Goal: Find specific page/section: Find specific page/section

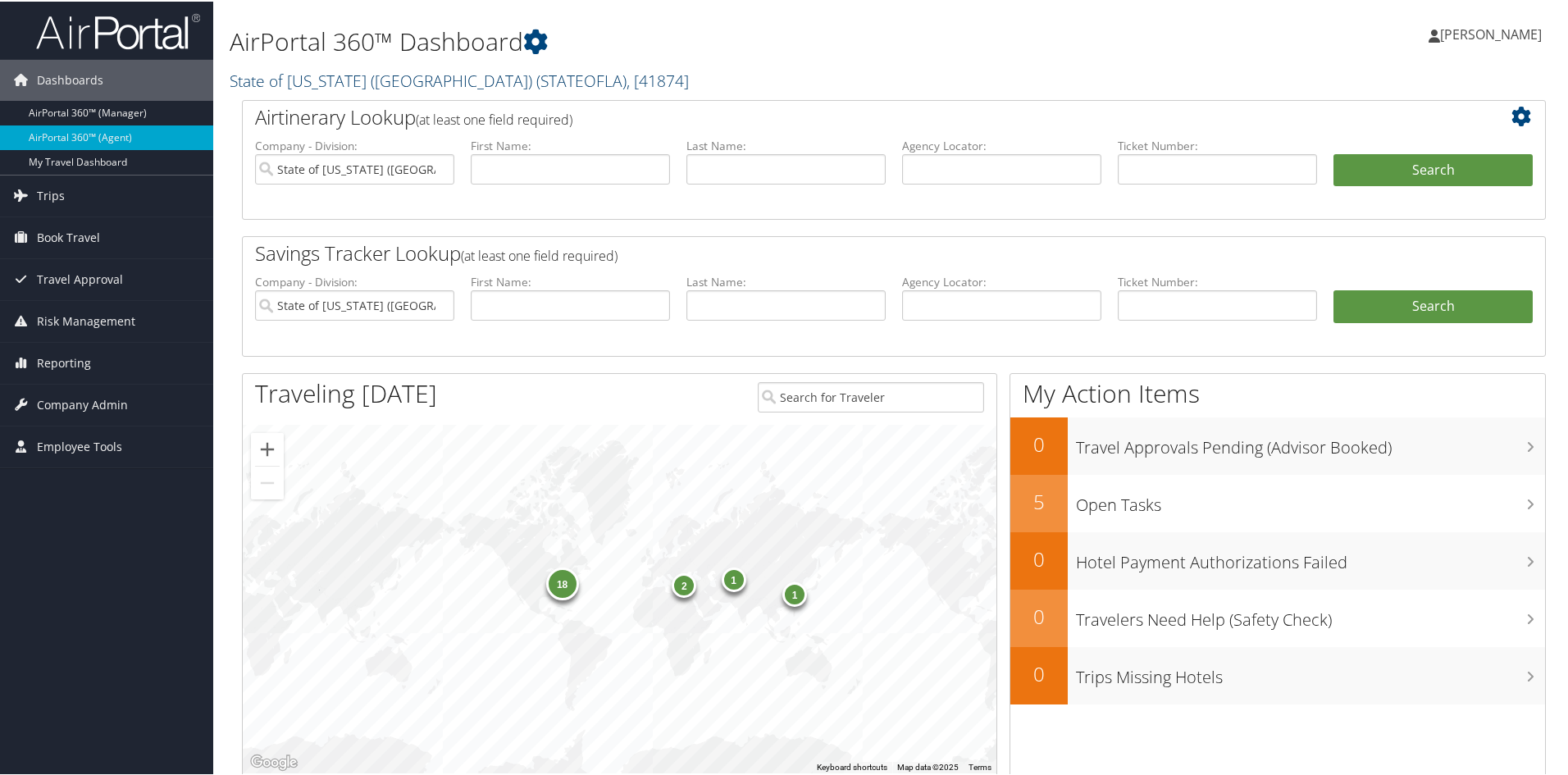
click at [627, 71] on span ", [ 41874 ]" at bounding box center [658, 79] width 62 height 22
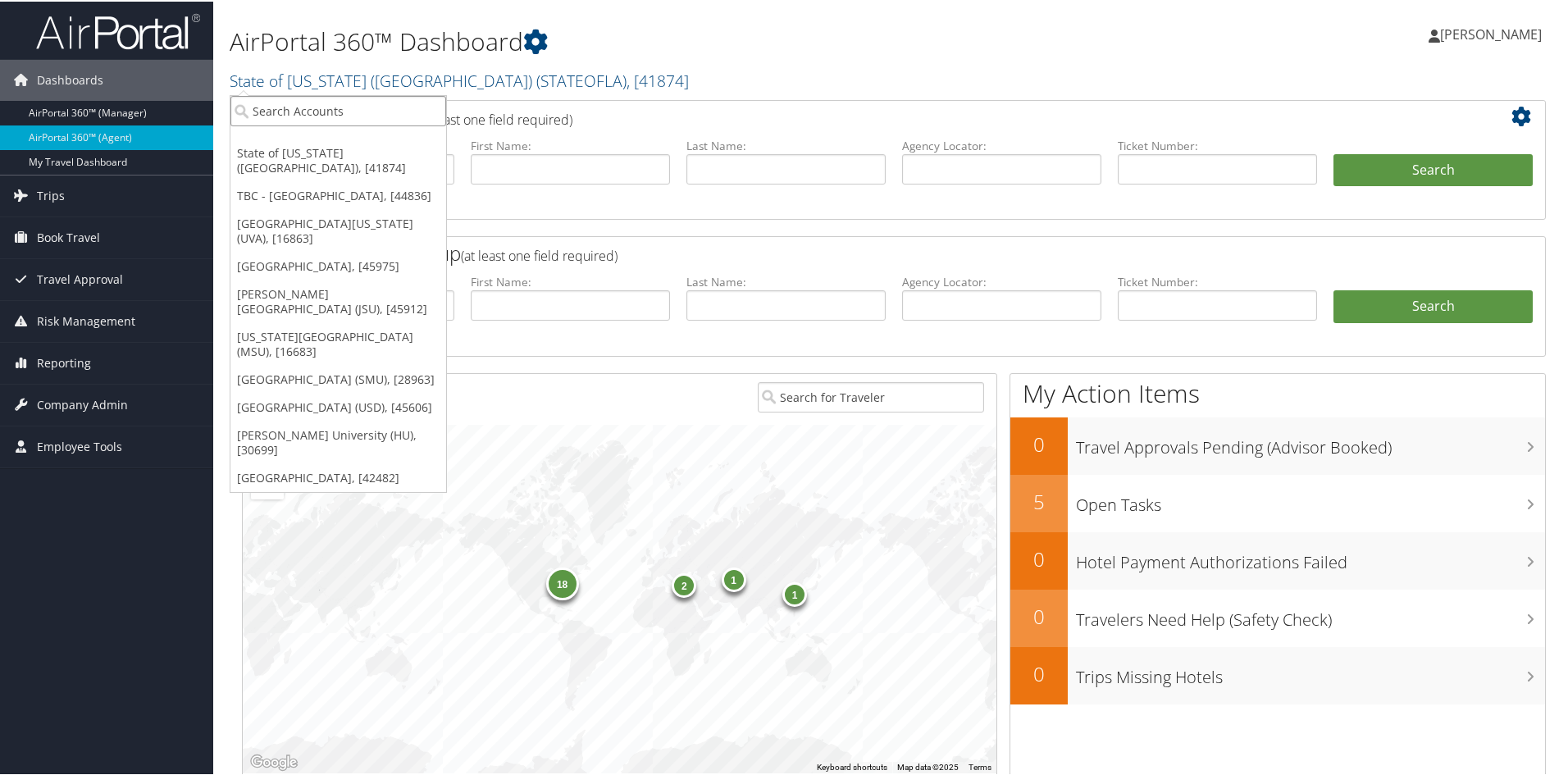
click at [296, 110] on input "search" at bounding box center [338, 109] width 216 height 30
type input "ohio wes"
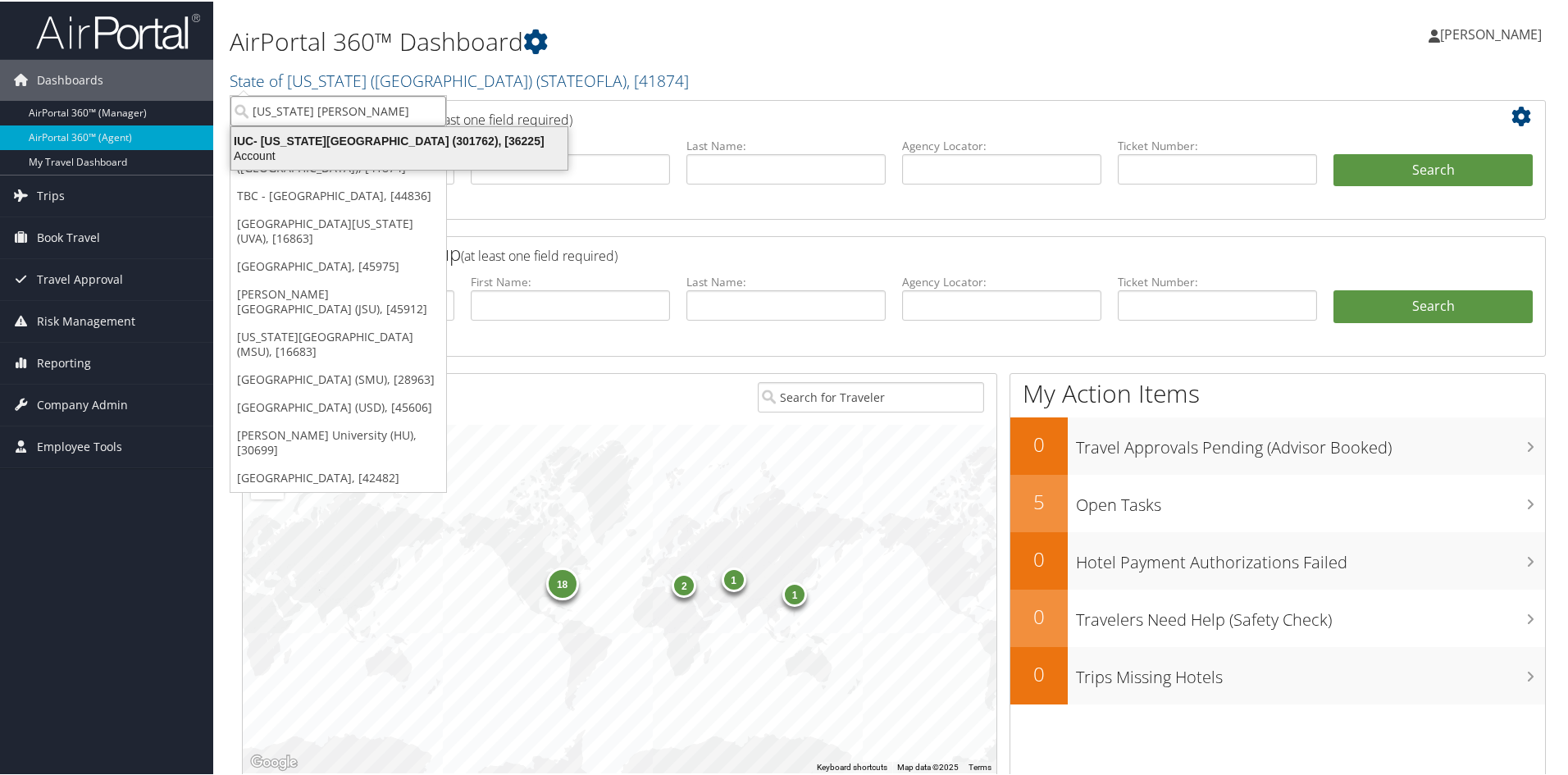
click at [338, 145] on div "IUC- Ohio Wesleyan University (301762), [36225]" at bounding box center [399, 139] width 356 height 15
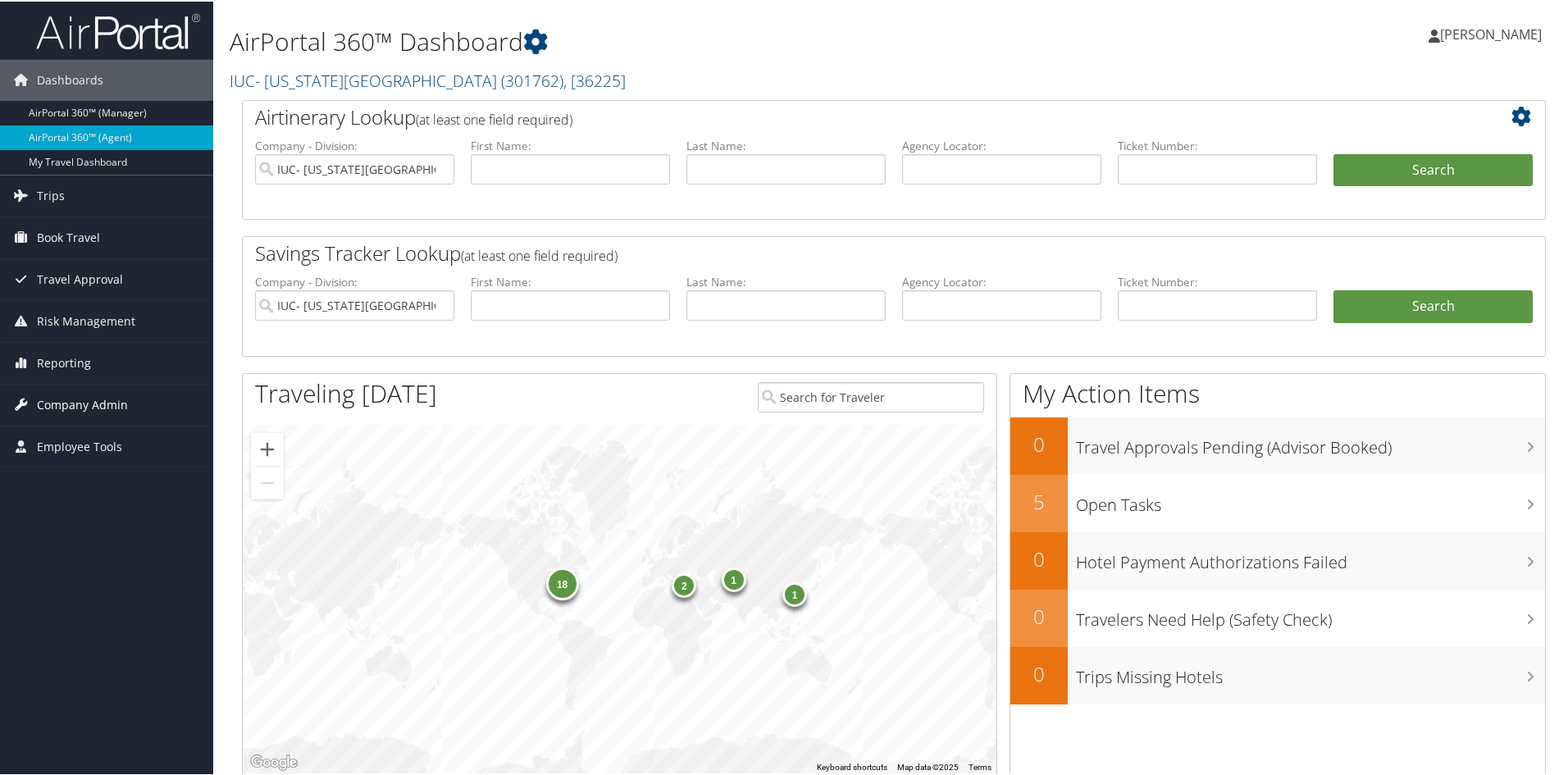
click at [99, 397] on span "Company Admin" at bounding box center [82, 403] width 91 height 41
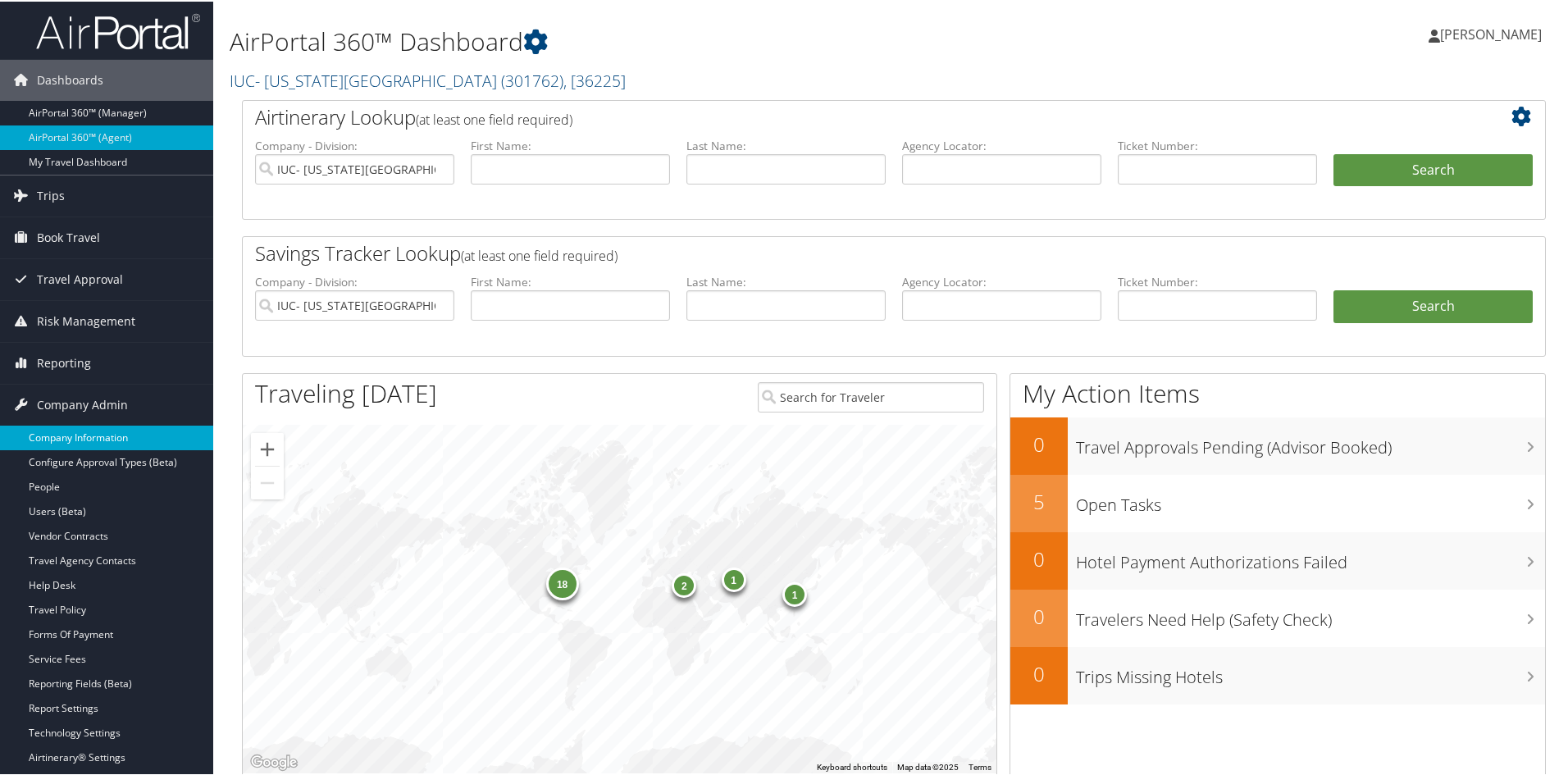
click at [91, 440] on link "Company Information" at bounding box center [107, 436] width 214 height 25
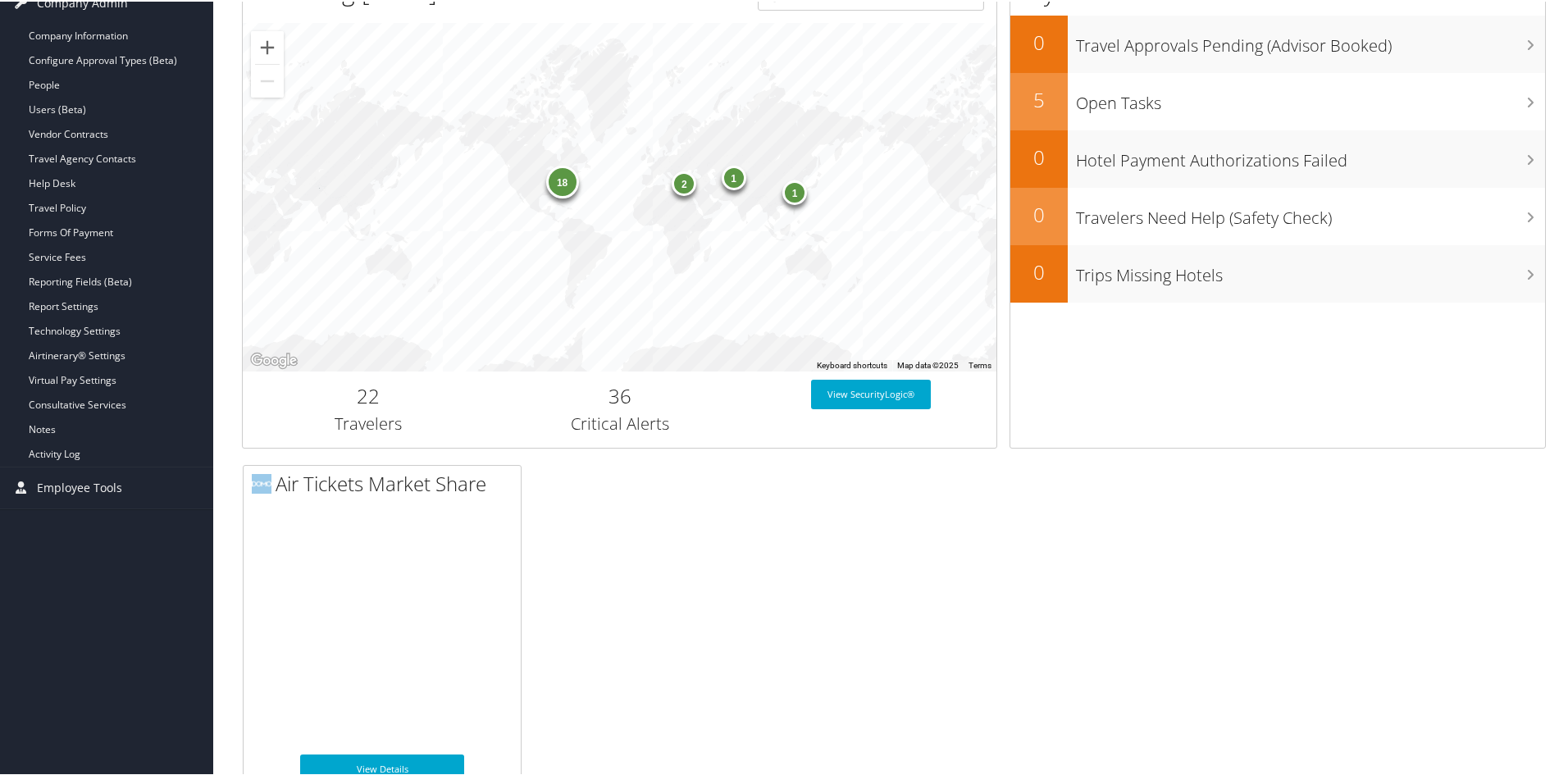
scroll to position [410, 0]
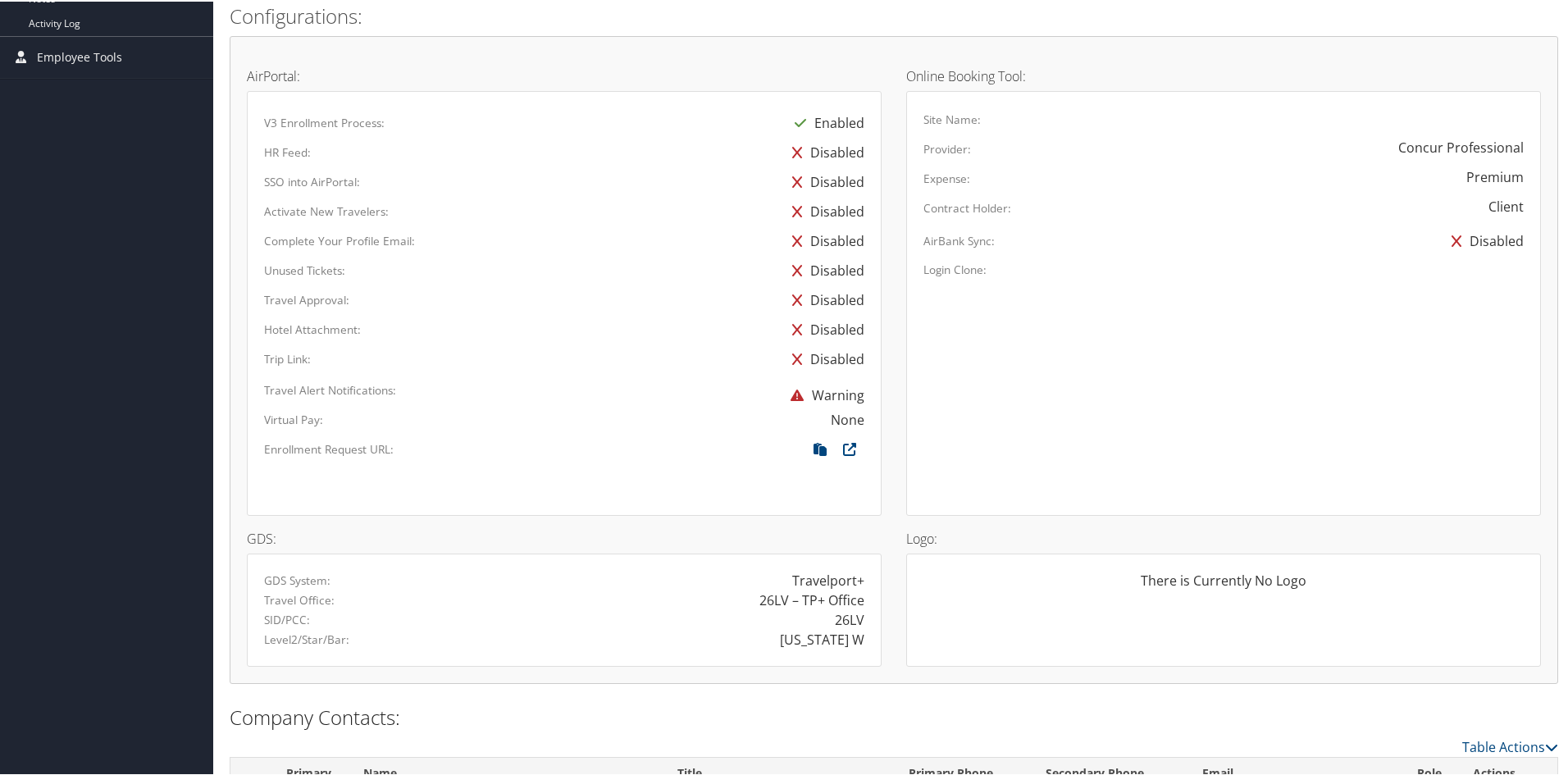
scroll to position [821, 0]
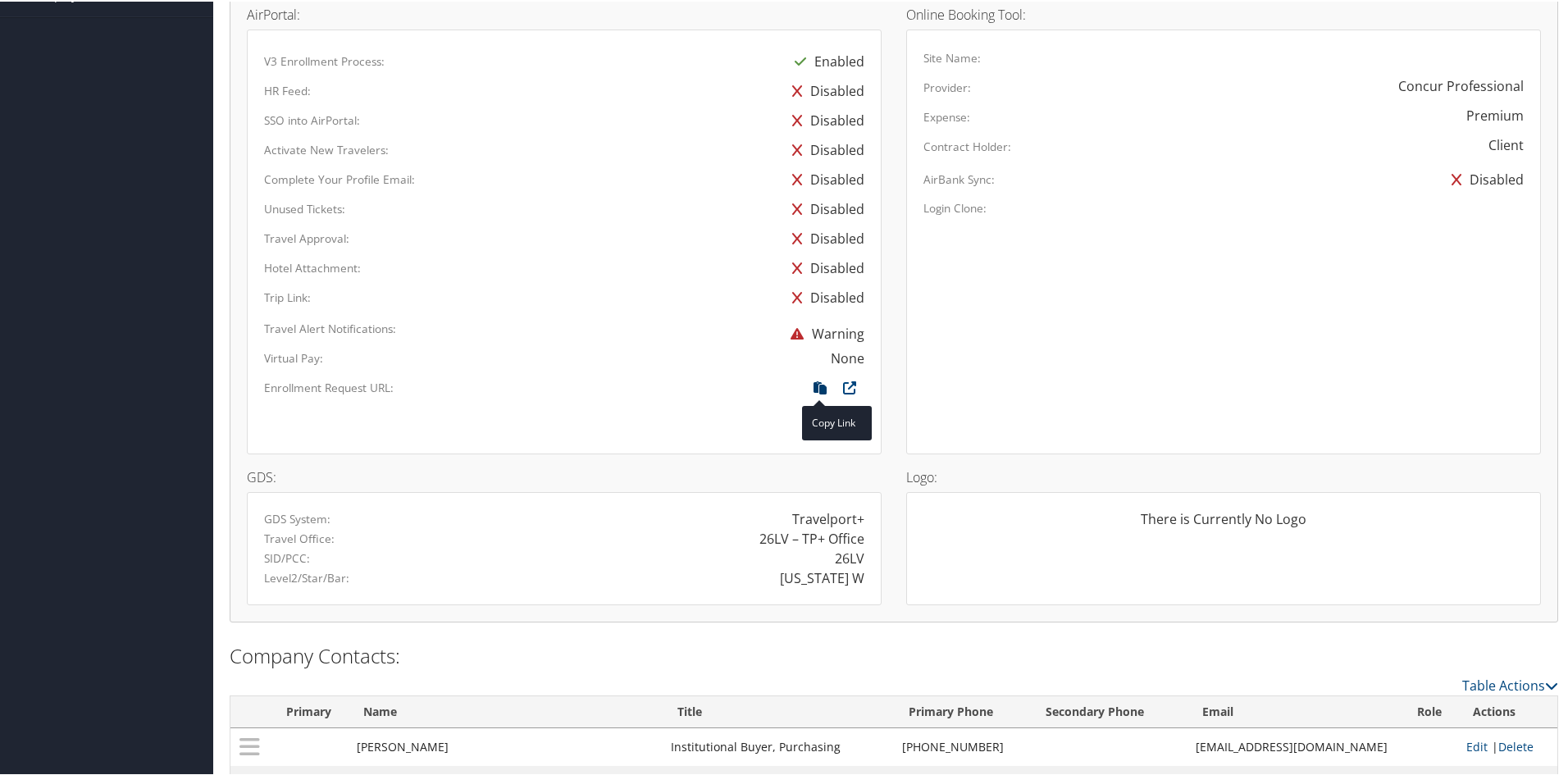
click at [817, 388] on icon at bounding box center [820, 389] width 30 height 21
